Goal: Task Accomplishment & Management: Manage account settings

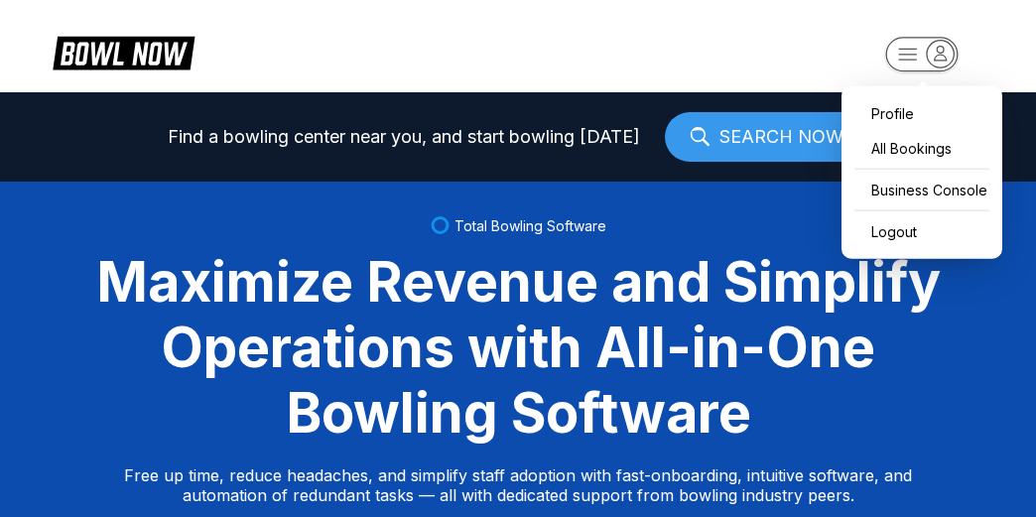
click at [905, 54] on rect "button" at bounding box center [922, 54] width 72 height 35
click at [919, 189] on div "Business Console" at bounding box center [922, 190] width 141 height 35
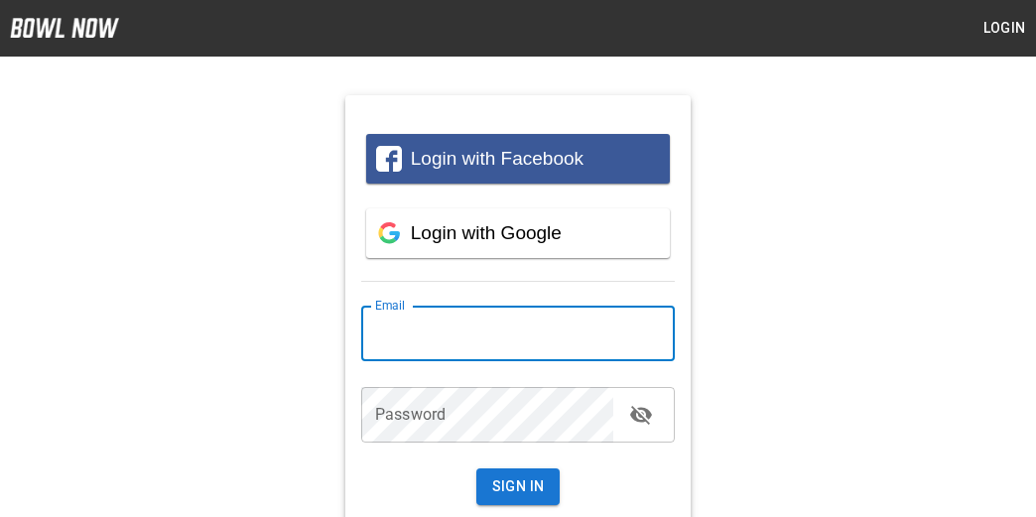
click at [496, 327] on input "email" at bounding box center [518, 334] width 314 height 56
type input "**********"
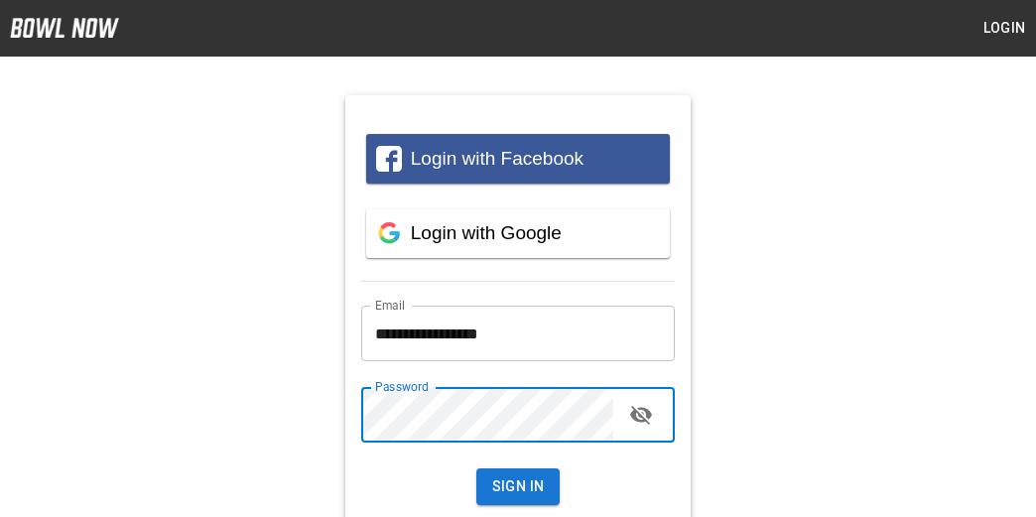
click at [477, 469] on button "Sign In" at bounding box center [519, 487] width 84 height 37
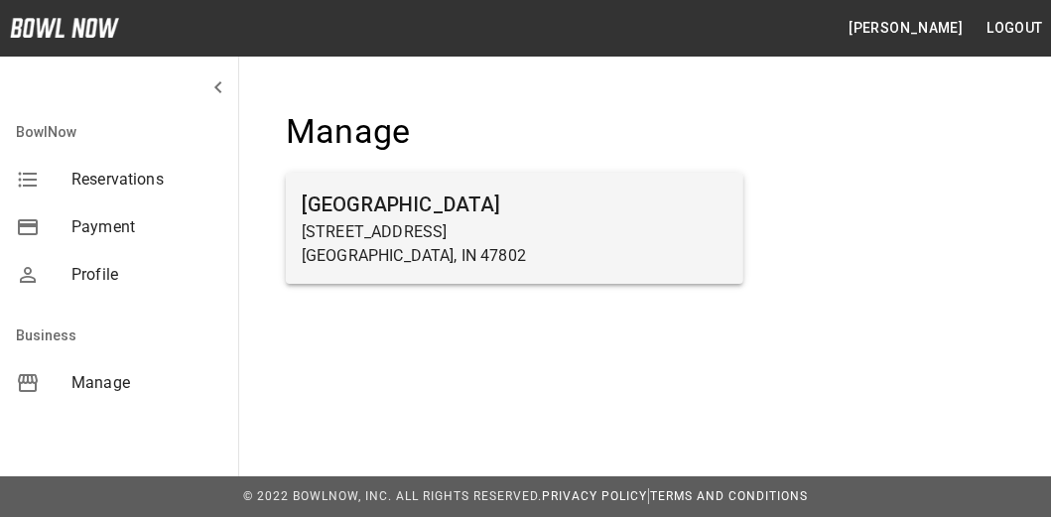
click at [482, 203] on h6 "[GEOGRAPHIC_DATA]" at bounding box center [515, 205] width 426 height 32
click at [378, 265] on p "[GEOGRAPHIC_DATA], IN 47802" at bounding box center [515, 256] width 426 height 24
click at [403, 194] on h6 "[GEOGRAPHIC_DATA]" at bounding box center [515, 205] width 426 height 32
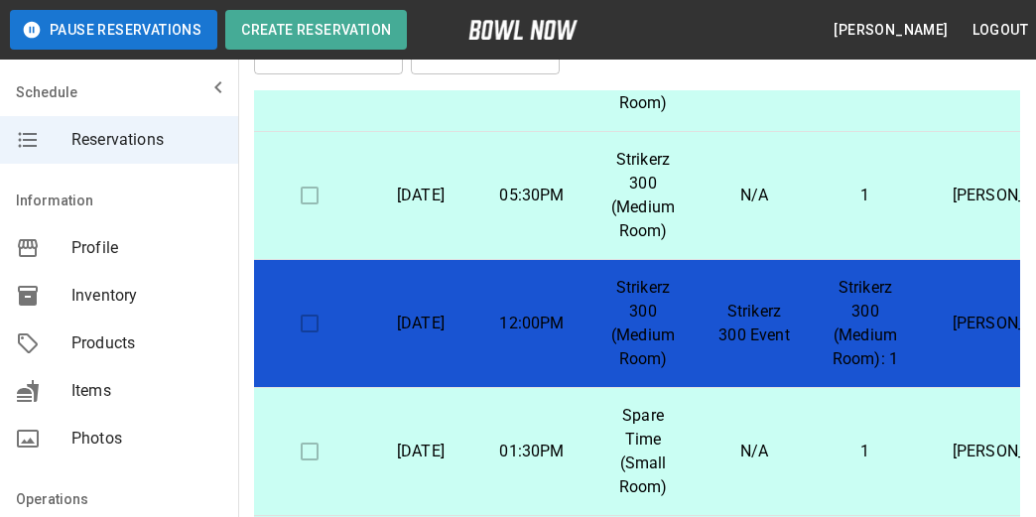
scroll to position [199, 0]
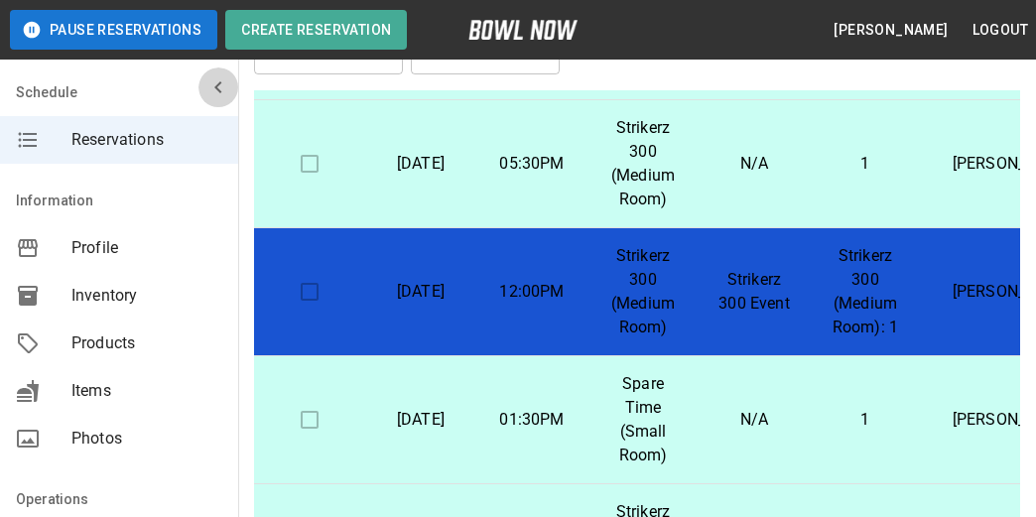
click at [210, 86] on icon "mailbox folders" at bounding box center [218, 87] width 24 height 24
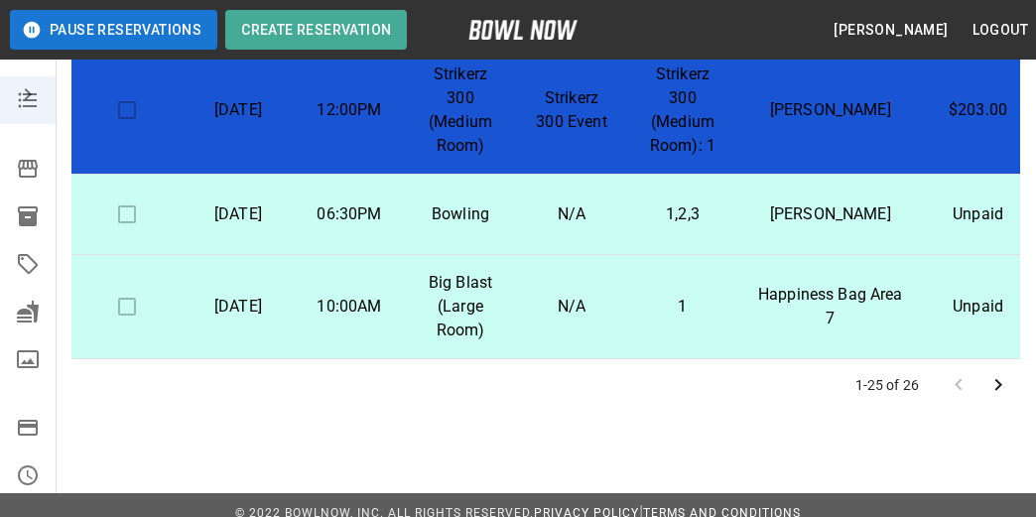
scroll to position [582, 0]
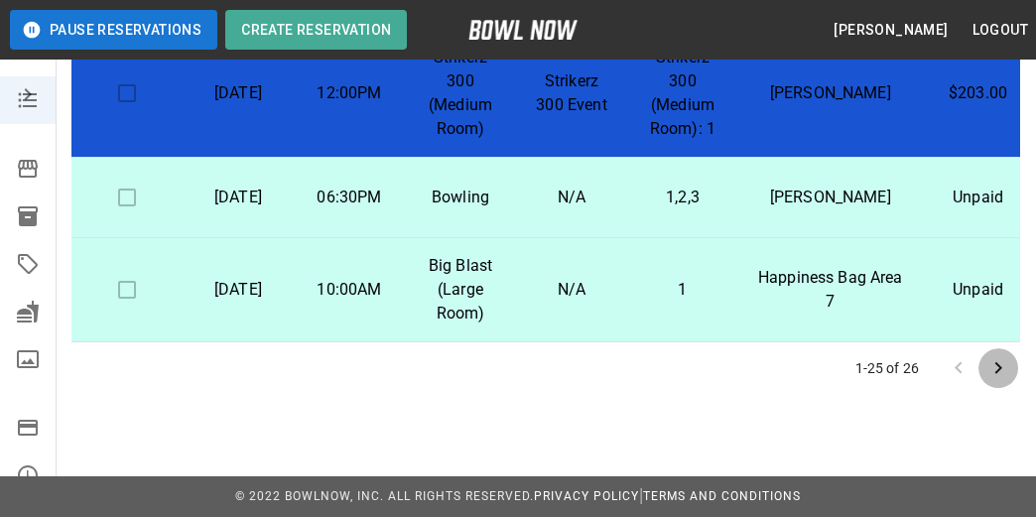
click at [1001, 363] on icon "Go to next page" at bounding box center [999, 368] width 24 height 24
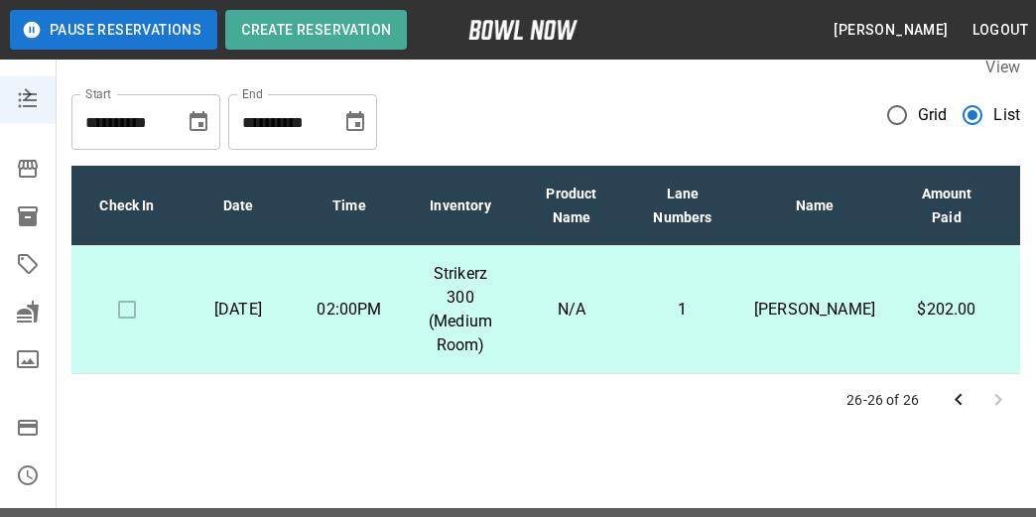
scroll to position [0, 0]
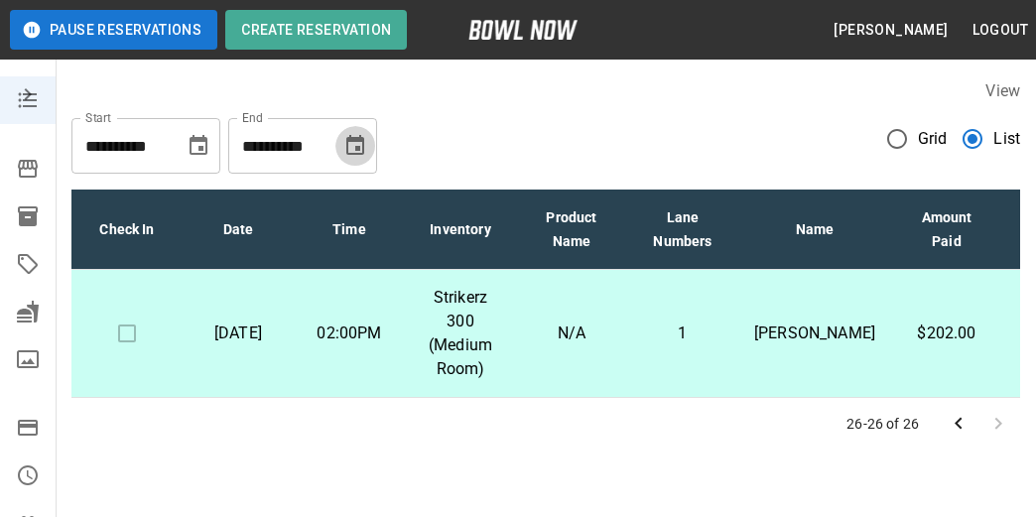
click at [357, 142] on icon "Choose date, selected date is Nov 9, 2025" at bounding box center [355, 146] width 24 height 24
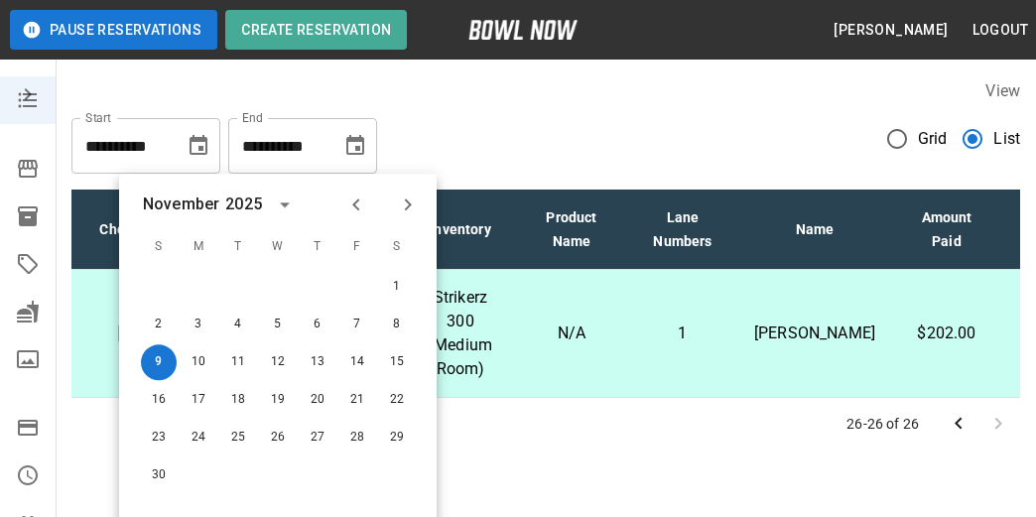
click at [412, 210] on icon "Next month" at bounding box center [408, 205] width 24 height 24
click at [285, 439] on button "31" at bounding box center [278, 438] width 36 height 36
type input "**********"
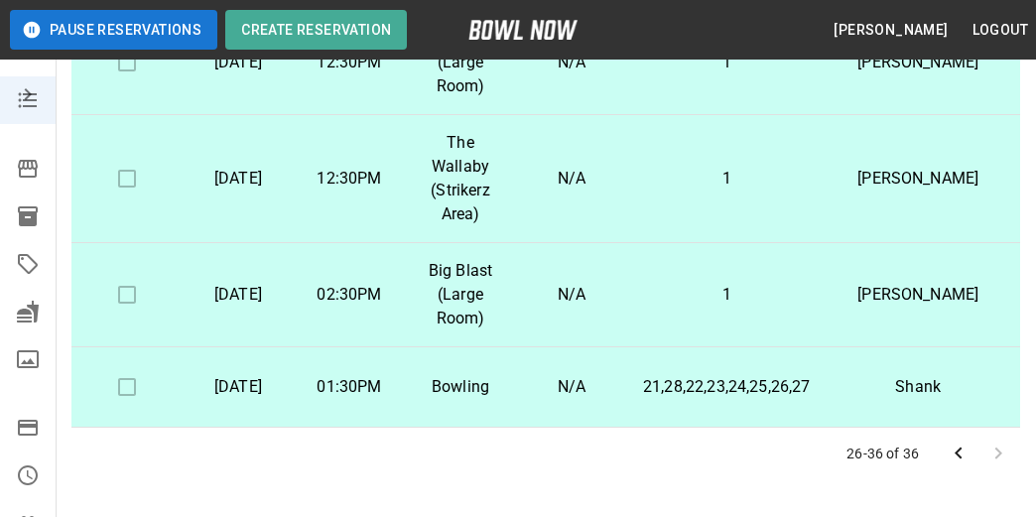
scroll to position [582, 0]
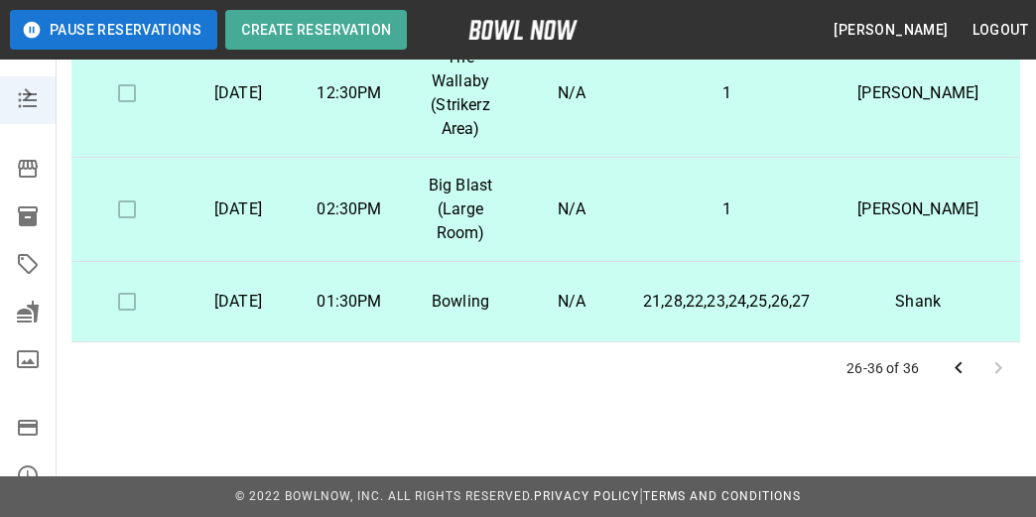
click at [955, 369] on icon "Go to previous page" at bounding box center [959, 368] width 24 height 24
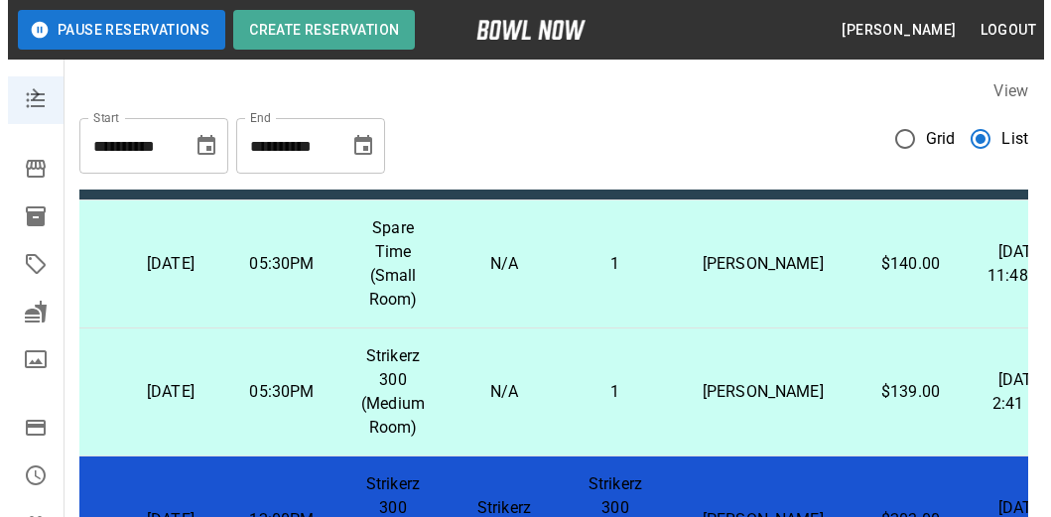
scroll to position [99, 75]
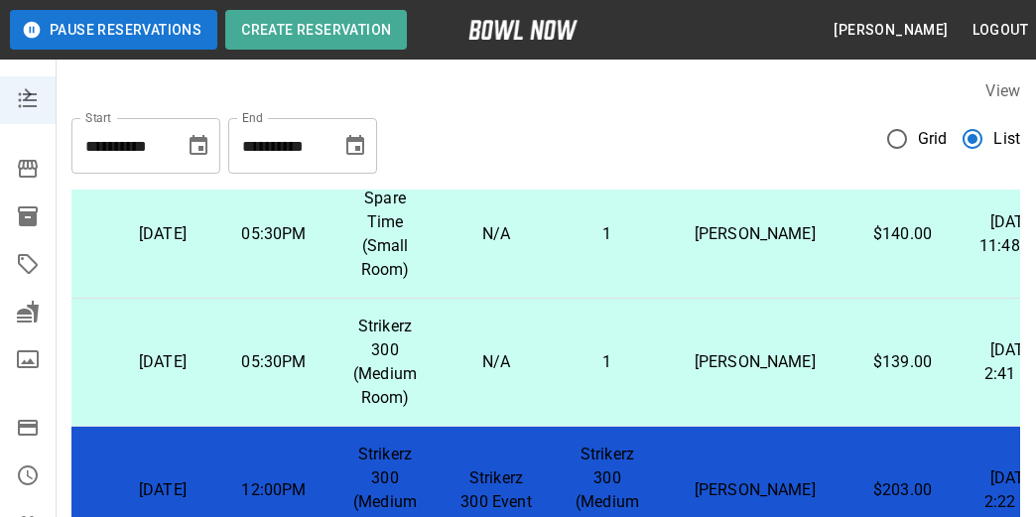
click at [848, 259] on td "$140.00" at bounding box center [903, 235] width 111 height 128
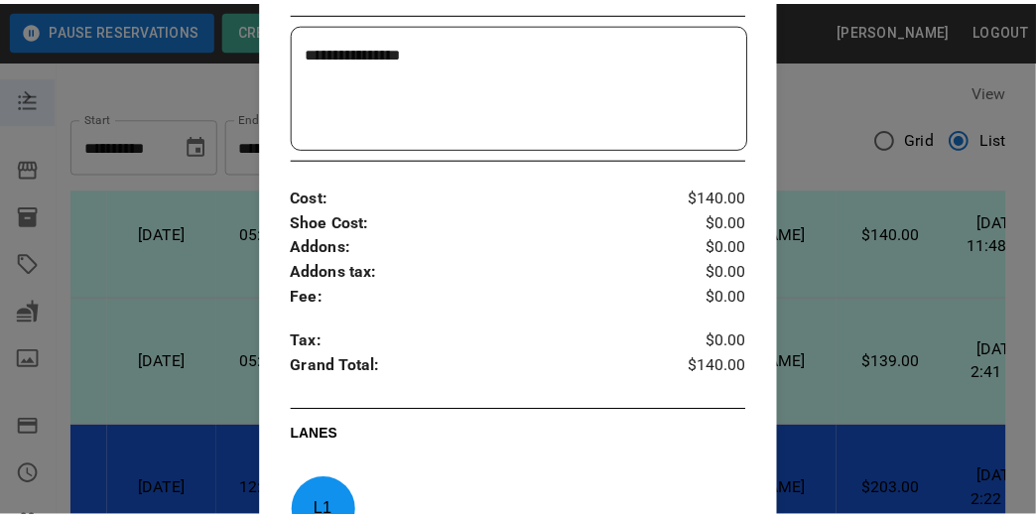
scroll to position [826, 0]
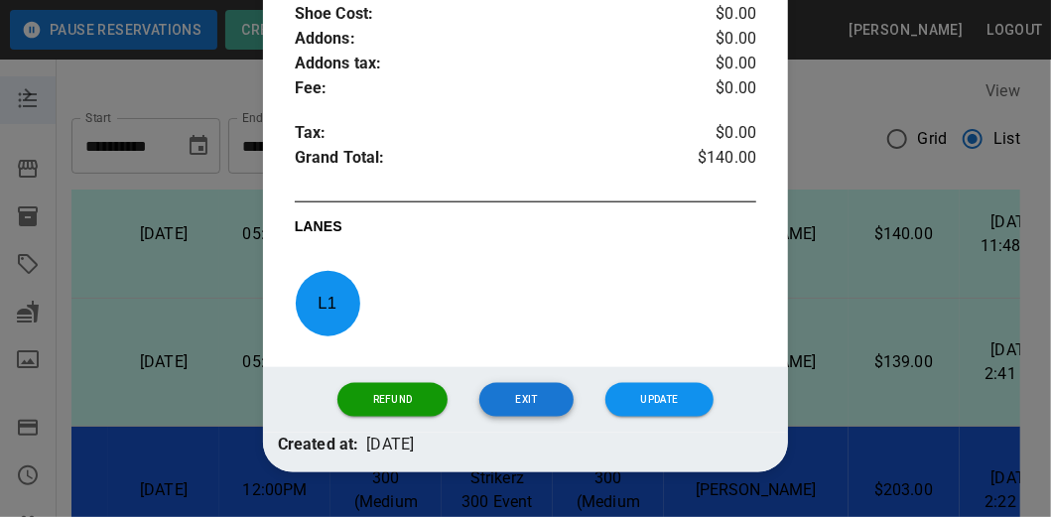
click at [518, 401] on button "Exit" at bounding box center [525, 400] width 93 height 34
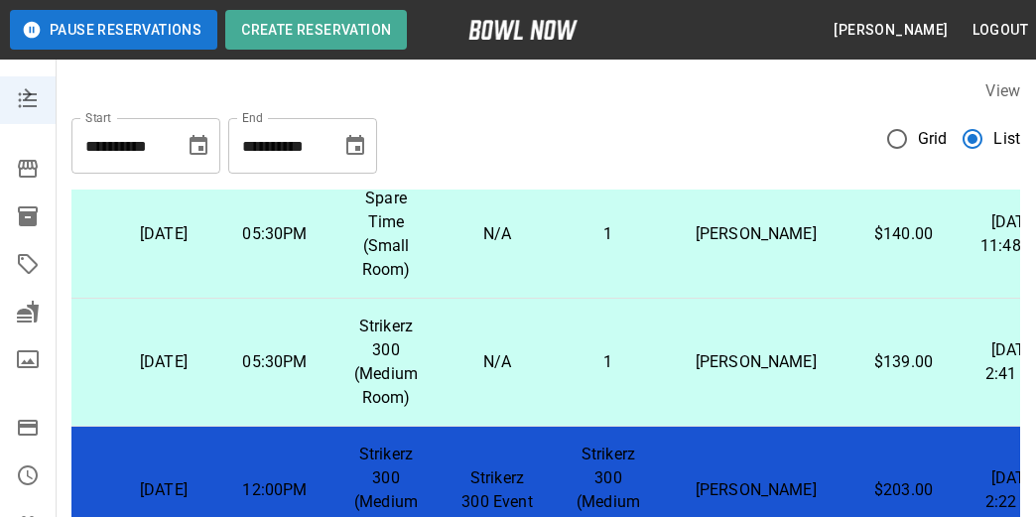
scroll to position [99, 60]
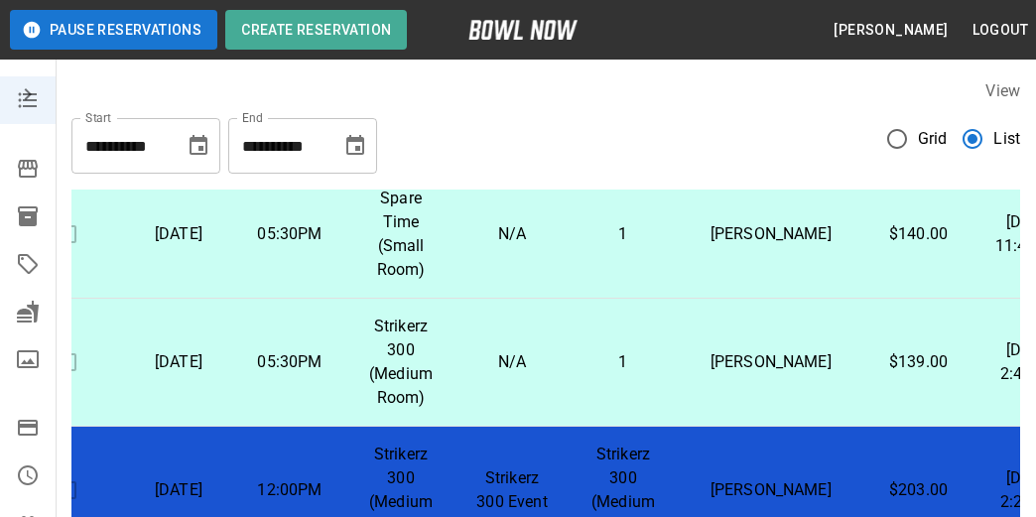
click at [25, 99] on icon "mailbox folders" at bounding box center [28, 94] width 7 height 12
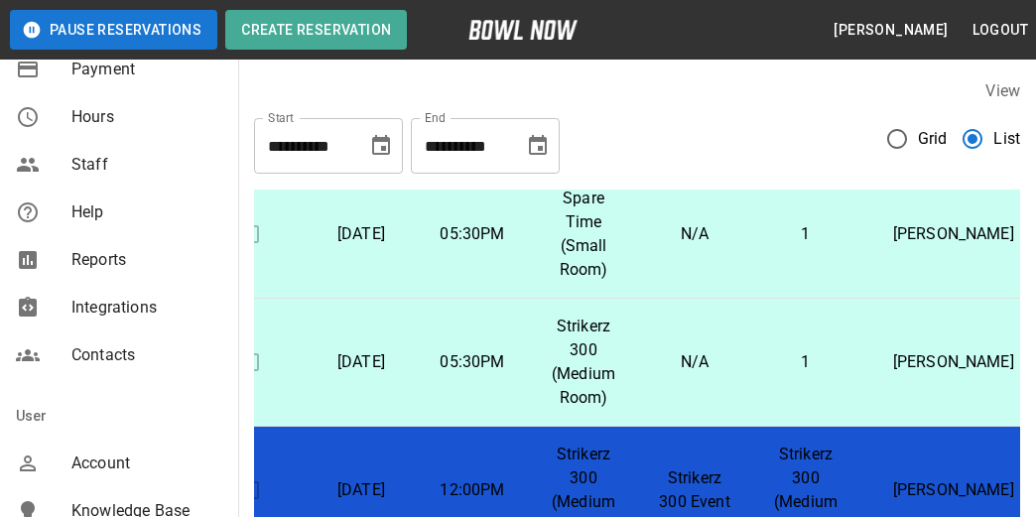
scroll to position [496, 0]
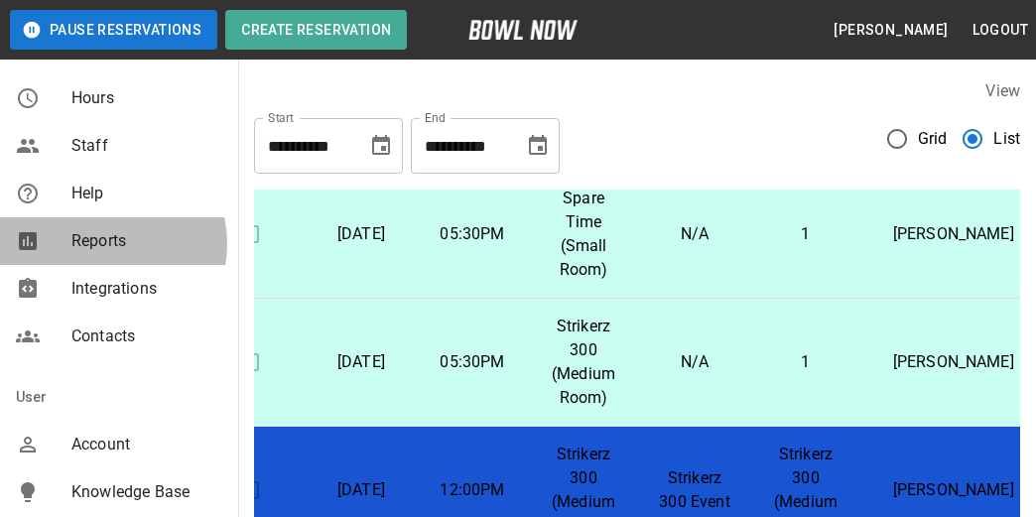
click at [104, 244] on span "Reports" at bounding box center [146, 241] width 151 height 24
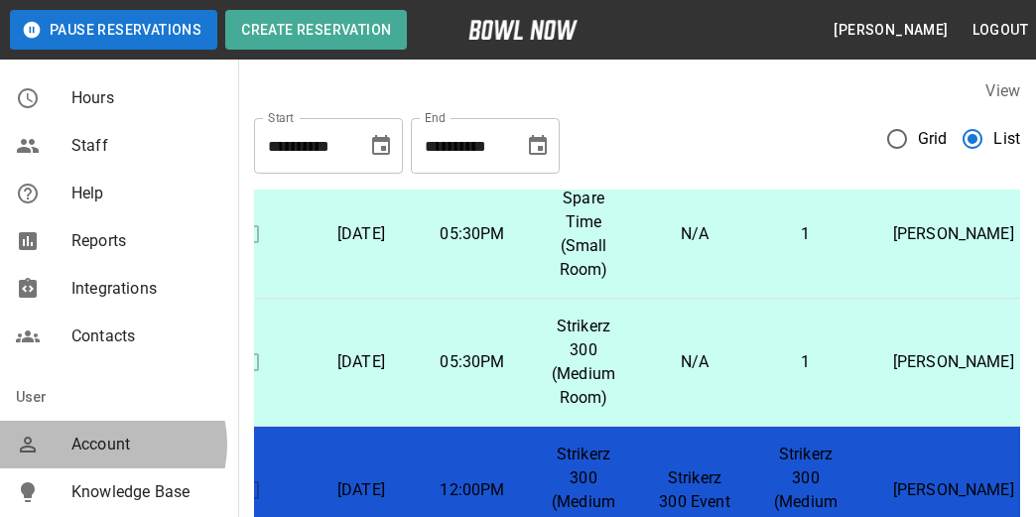
click at [108, 445] on span "Account" at bounding box center [146, 445] width 151 height 24
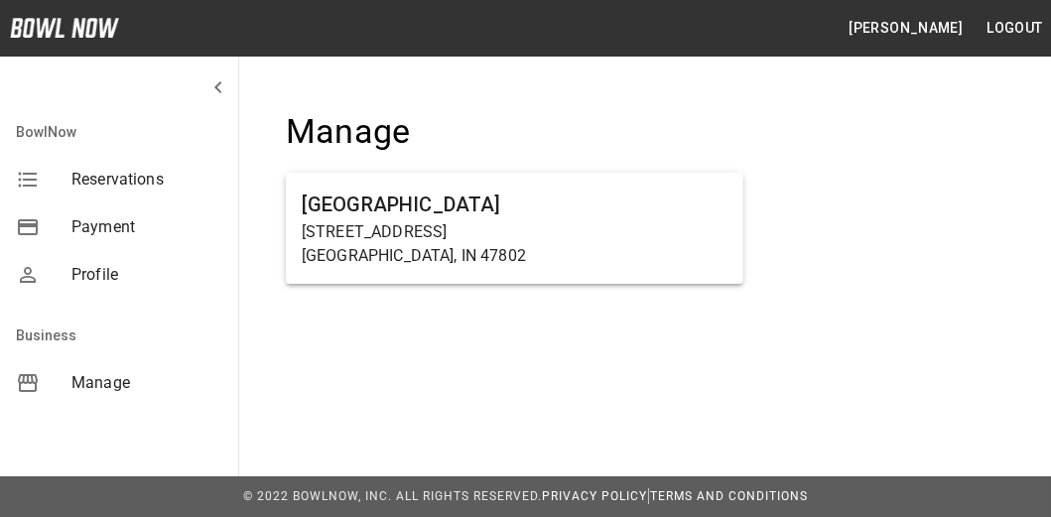
click at [105, 380] on span "Manage" at bounding box center [146, 383] width 151 height 24
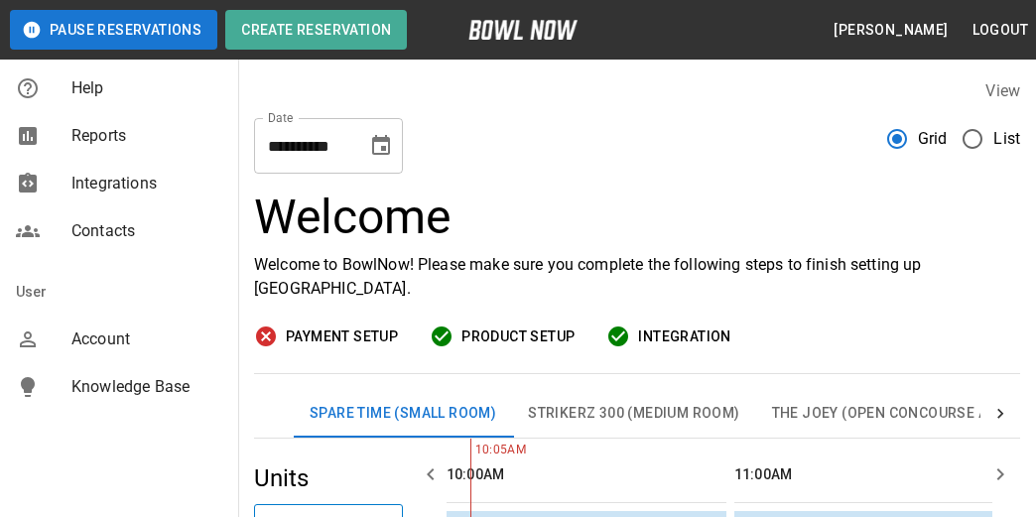
scroll to position [502, 0]
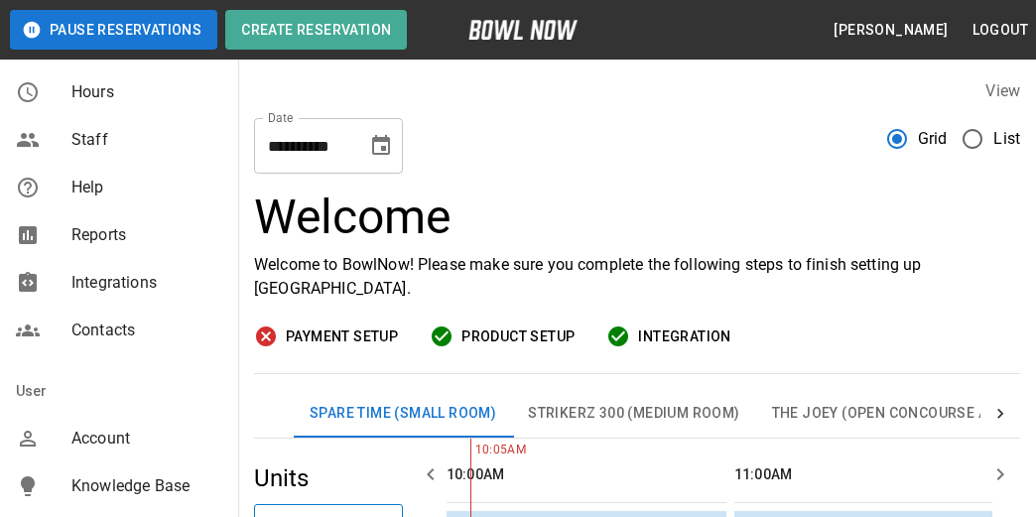
click at [114, 235] on span "Reports" at bounding box center [146, 235] width 151 height 24
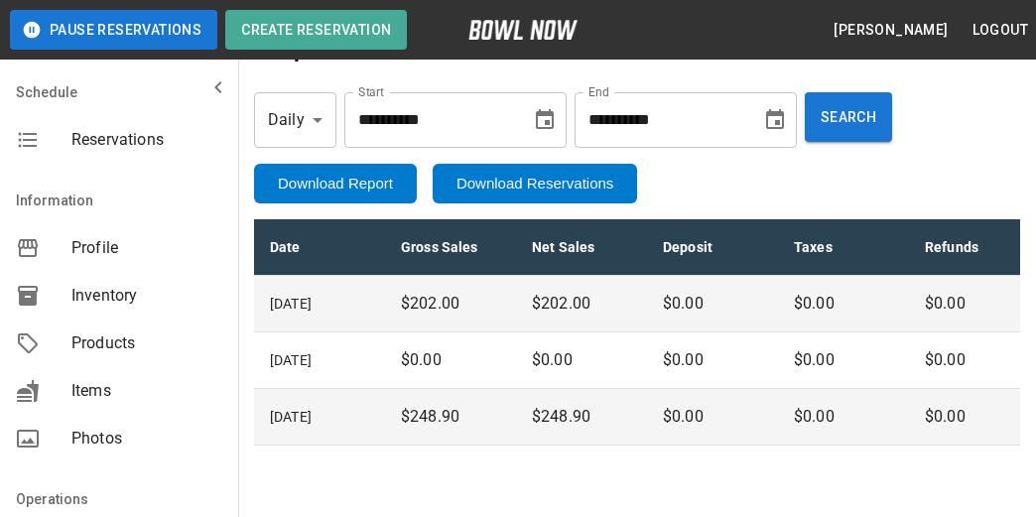
scroll to position [99, 0]
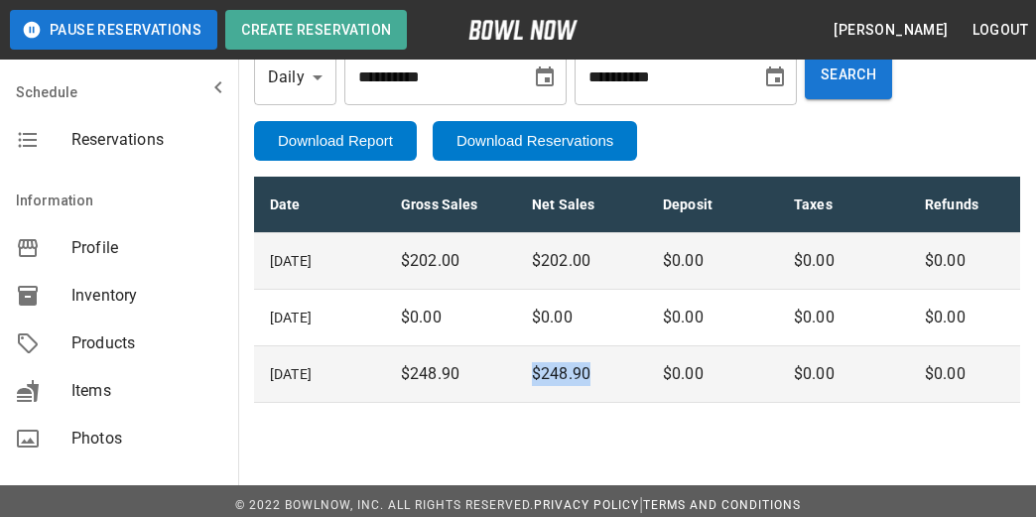
drag, startPoint x: 531, startPoint y: 399, endPoint x: 600, endPoint y: 397, distance: 68.5
click at [600, 397] on td "$248.90" at bounding box center [581, 374] width 131 height 57
drag, startPoint x: 600, startPoint y: 397, endPoint x: 585, endPoint y: 464, distance: 68.2
click at [585, 464] on div "**********" at bounding box center [518, 213] width 1036 height 625
click at [554, 84] on icon "Choose date, selected date is Oct 2, 2025" at bounding box center [545, 77] width 18 height 20
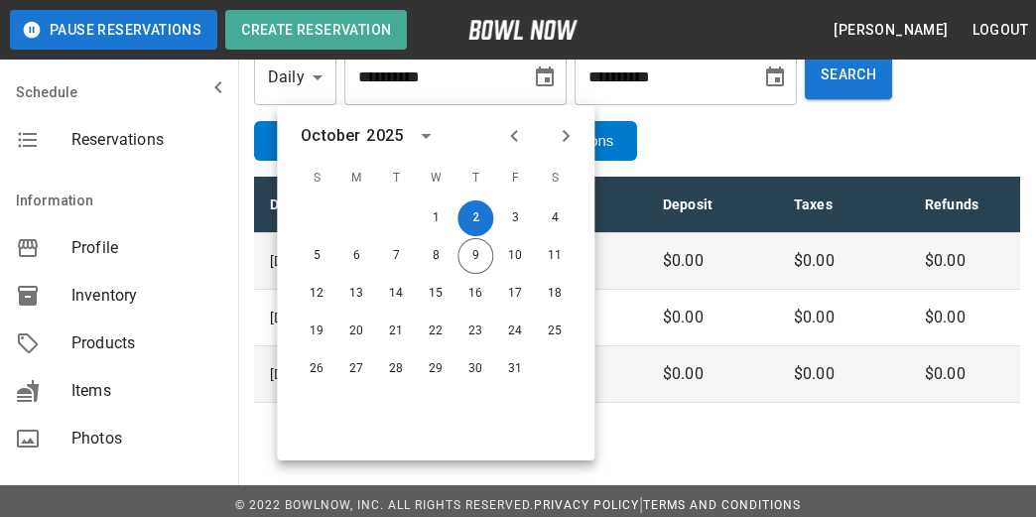
click at [513, 142] on icon "Previous month" at bounding box center [514, 136] width 24 height 24
click at [555, 286] on button "20" at bounding box center [555, 294] width 36 height 36
type input "**********"
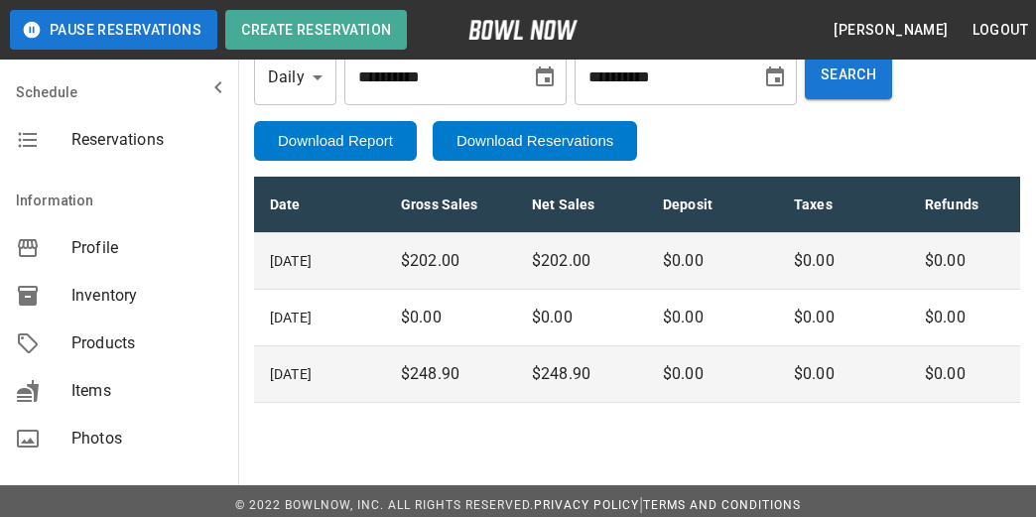
click at [787, 80] on icon "Choose date, selected date is Oct 9, 2025" at bounding box center [775, 78] width 24 height 24
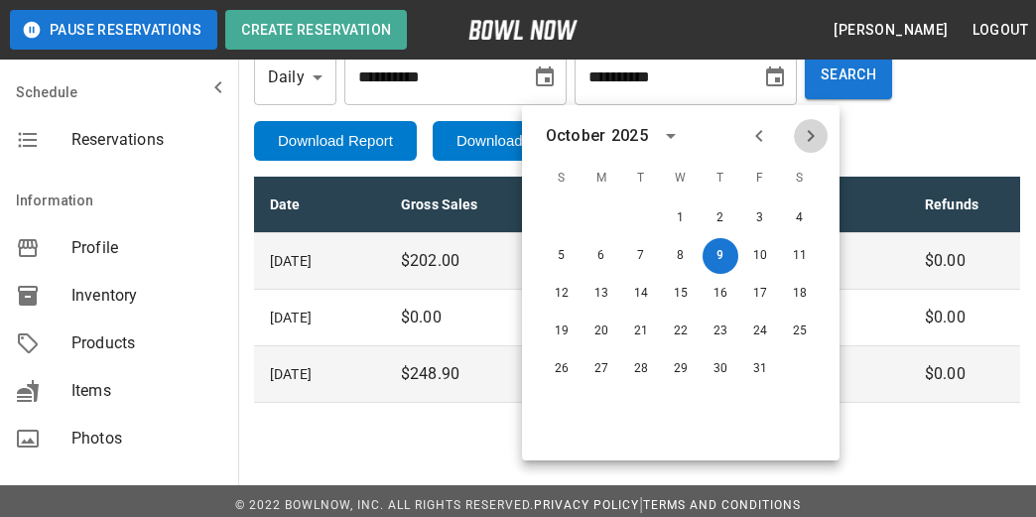
click at [814, 133] on icon "Next month" at bounding box center [811, 136] width 24 height 24
click at [689, 373] on button "31" at bounding box center [681, 369] width 36 height 36
type input "**********"
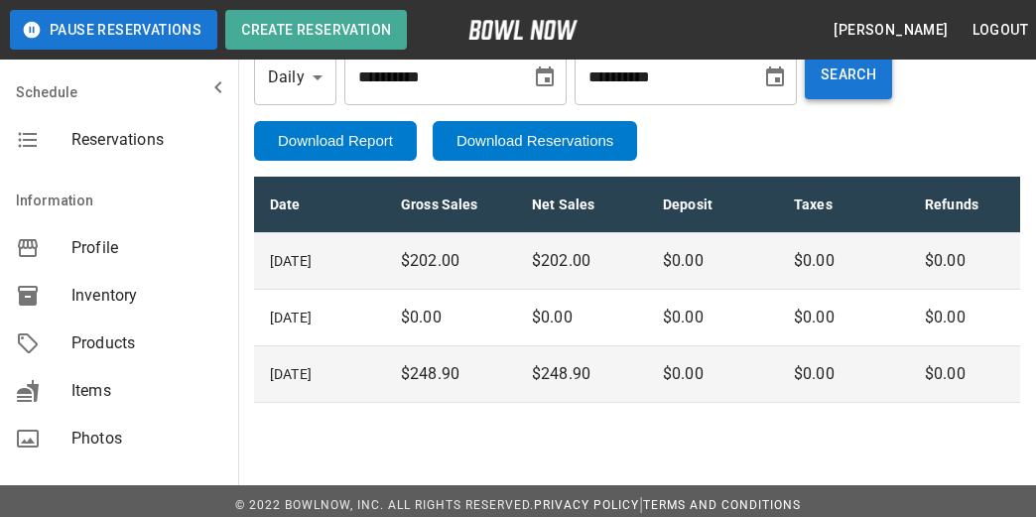
click at [874, 96] on button "Search" at bounding box center [848, 75] width 87 height 50
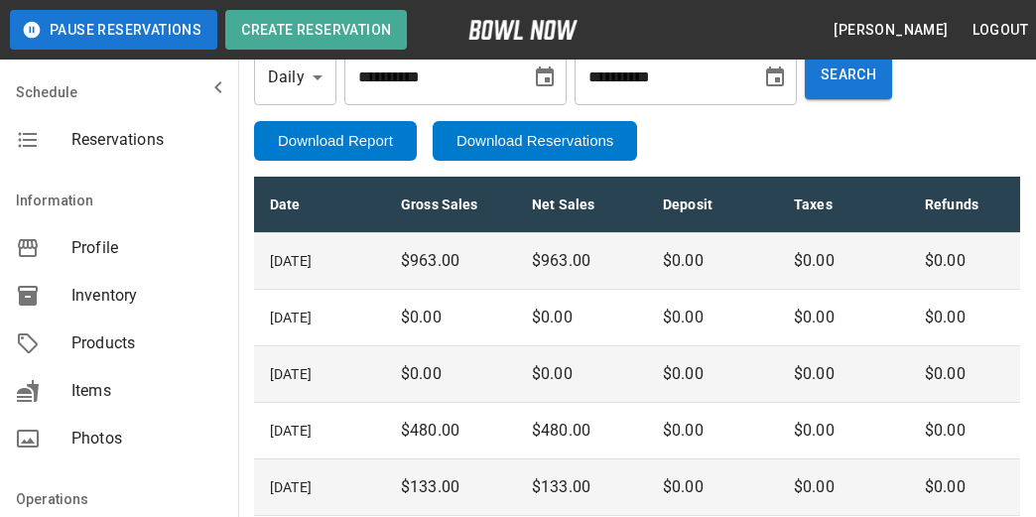
click at [210, 88] on icon "mailbox folders" at bounding box center [218, 87] width 24 height 24
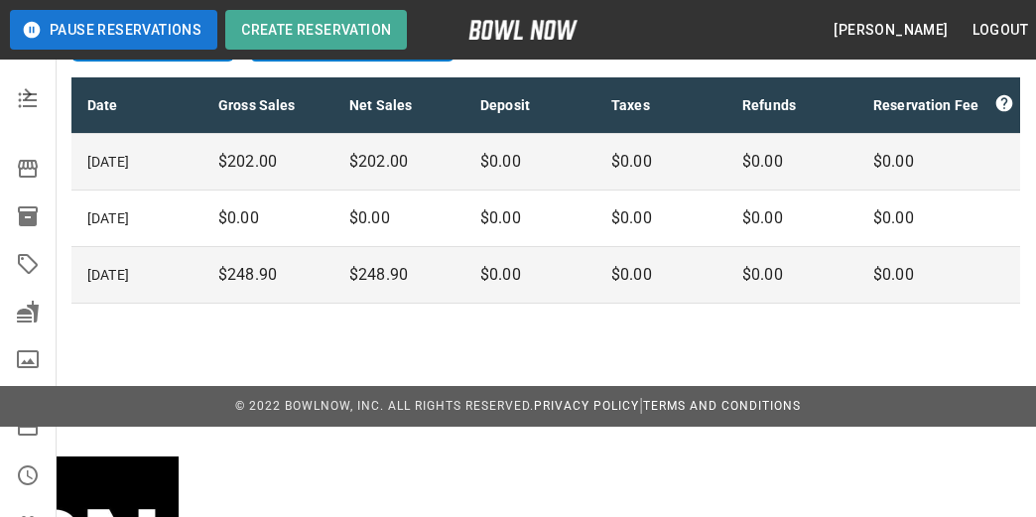
scroll to position [121, 0]
